Goal: Information Seeking & Learning: Learn about a topic

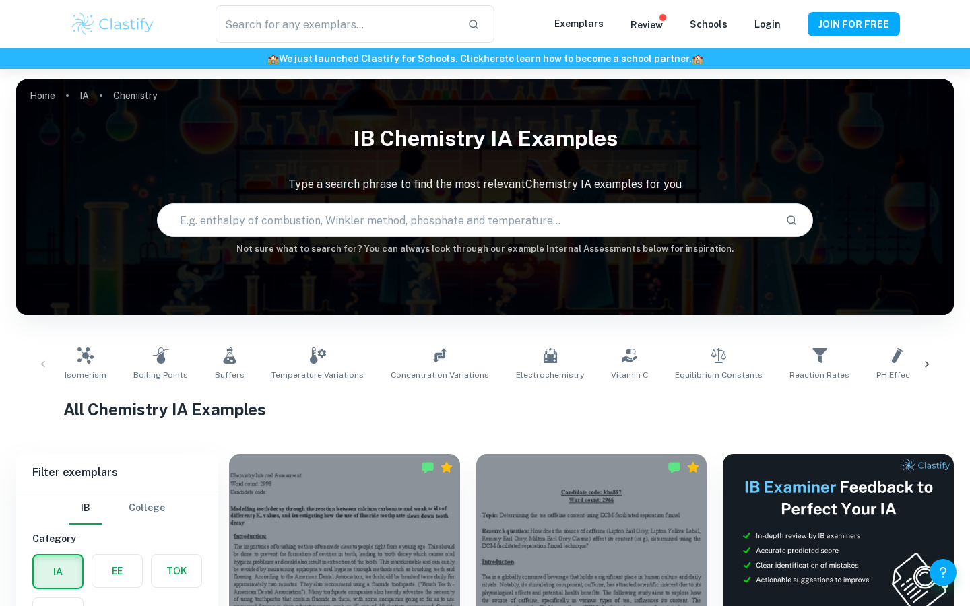
scroll to position [286, 0]
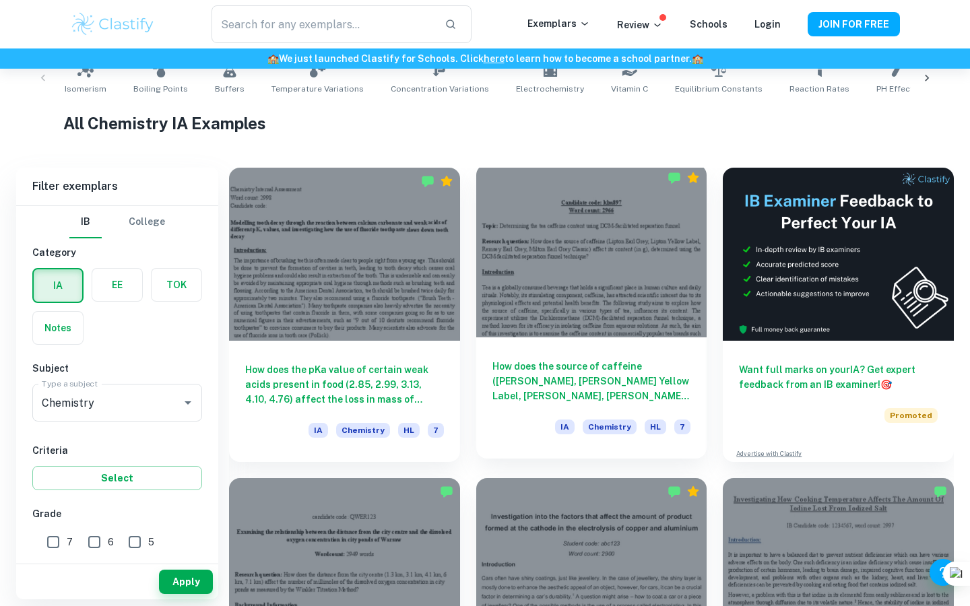
click at [517, 356] on div "How does the source of caffeine ([PERSON_NAME], [PERSON_NAME] Yellow Label, [PE…" at bounding box center [591, 398] width 231 height 121
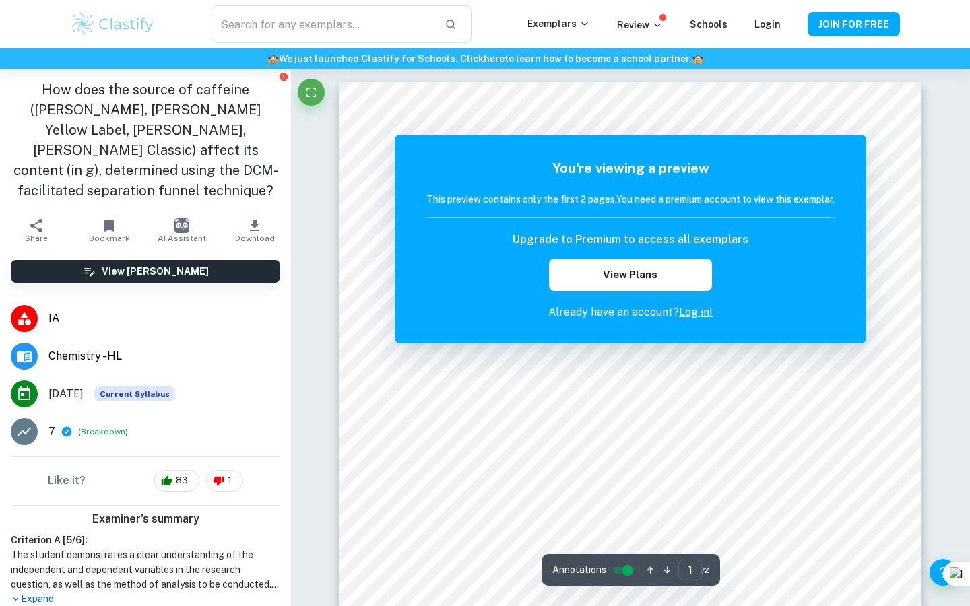
scroll to position [689, 0]
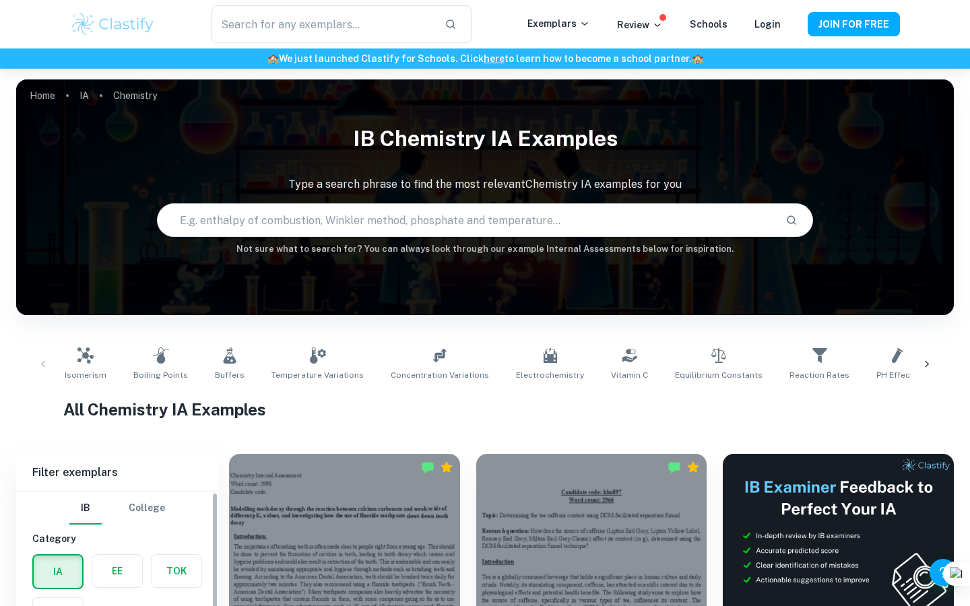
scroll to position [329, 0]
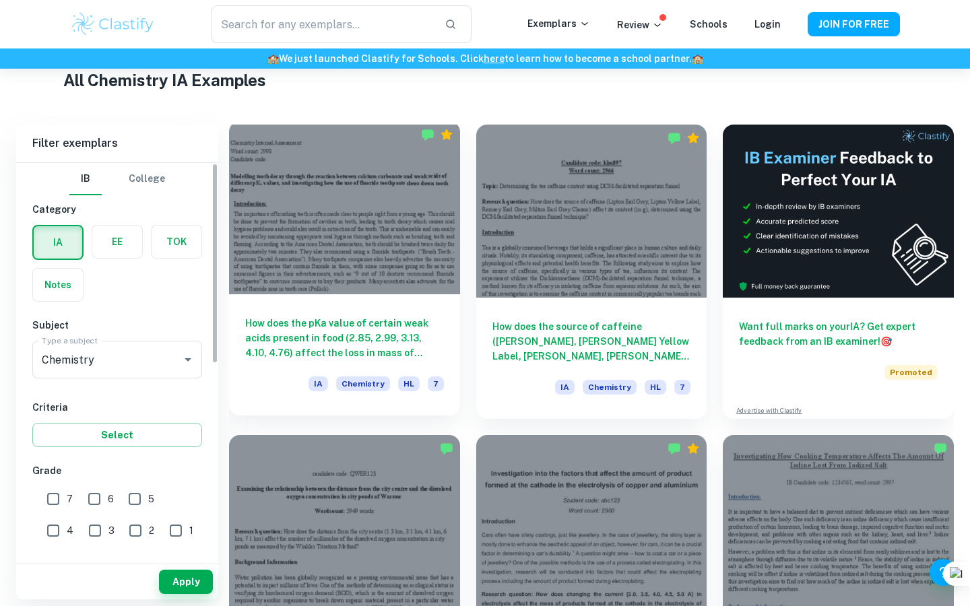
click at [261, 280] on div at bounding box center [344, 207] width 231 height 173
